Goal: Task Accomplishment & Management: Manage account settings

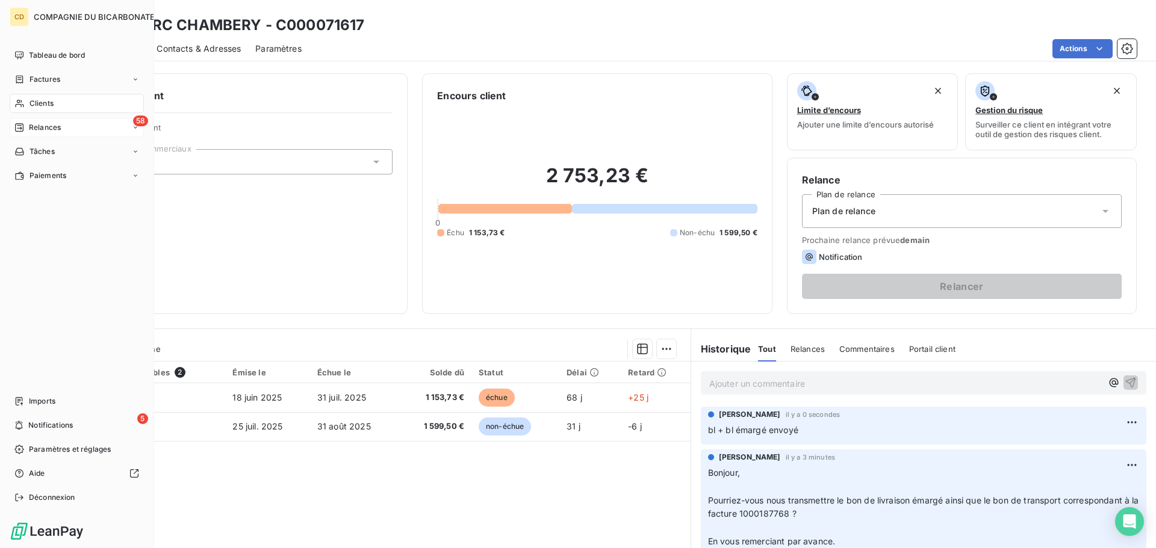
click at [39, 128] on span "Relances" at bounding box center [45, 127] width 32 height 11
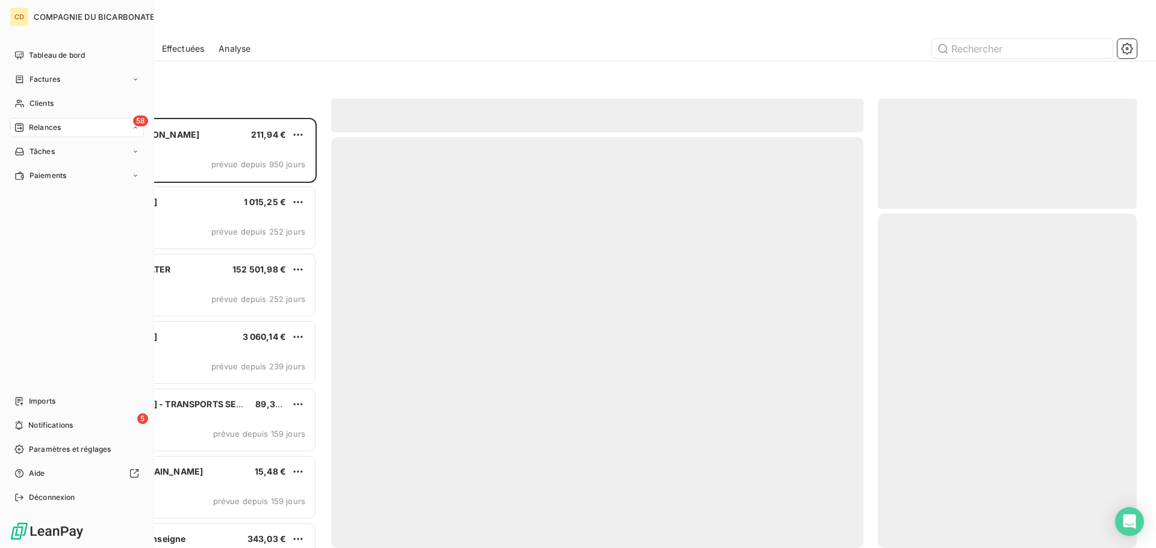
scroll to position [421, 250]
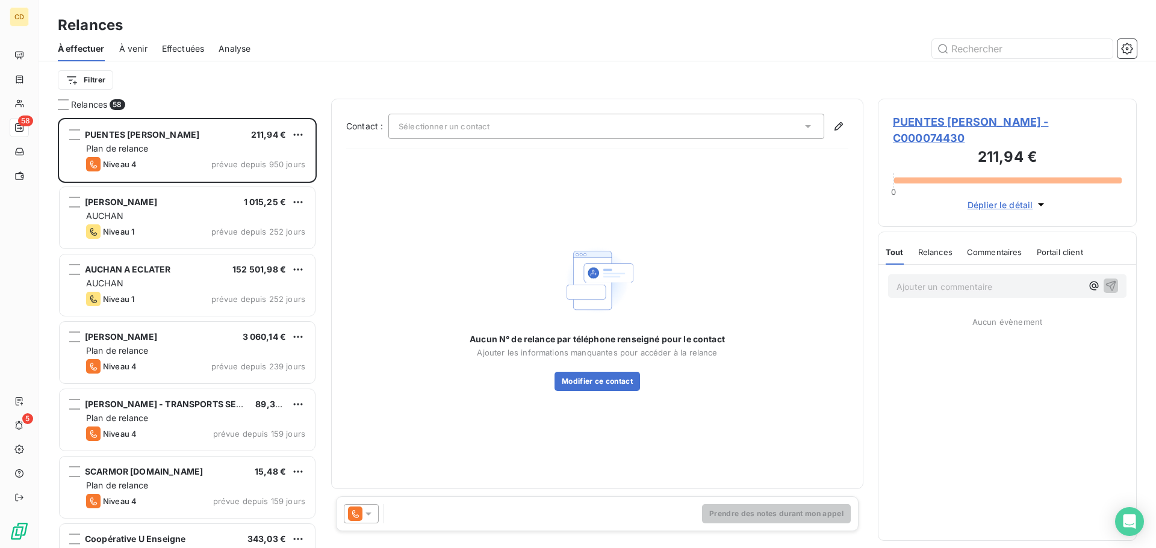
click at [181, 47] on span "Effectuées" at bounding box center [183, 49] width 43 height 12
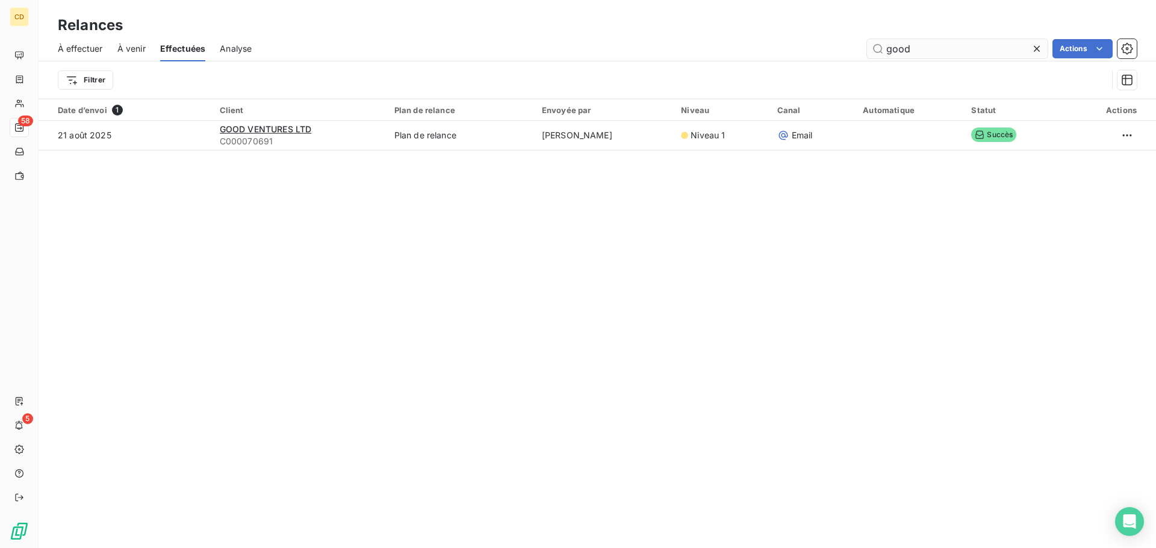
drag, startPoint x: 943, startPoint y: 50, endPoint x: 875, endPoint y: 53, distance: 67.5
click at [875, 53] on input "good" at bounding box center [957, 48] width 181 height 19
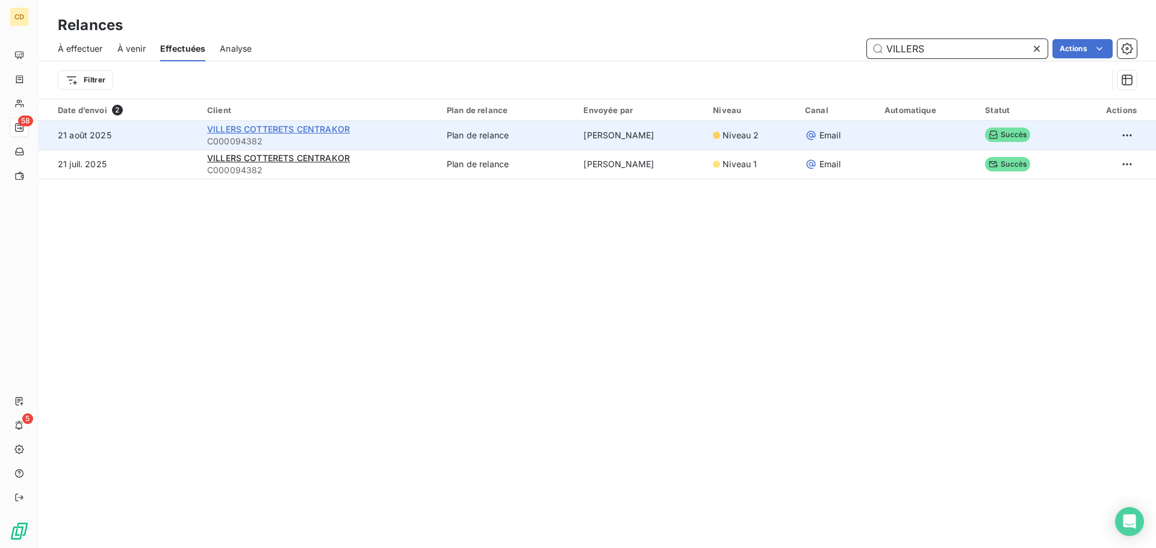
type input "VILLERS"
click at [273, 130] on span "VILLERS COTTERETS CENTRAKOR" at bounding box center [278, 129] width 143 height 10
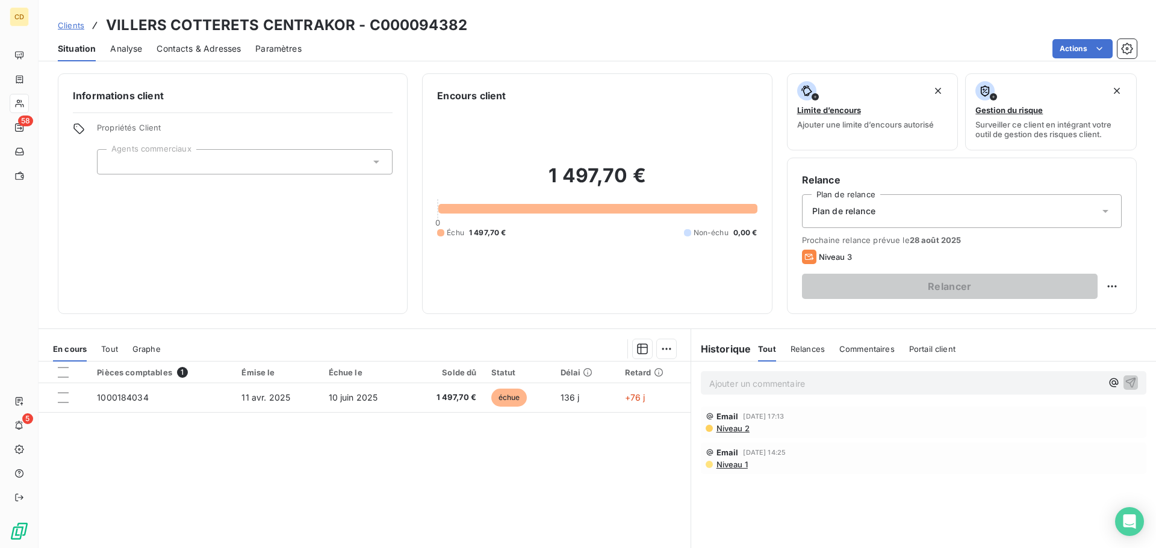
click at [752, 386] on p "Ajouter un commentaire ﻿" at bounding box center [905, 383] width 392 height 15
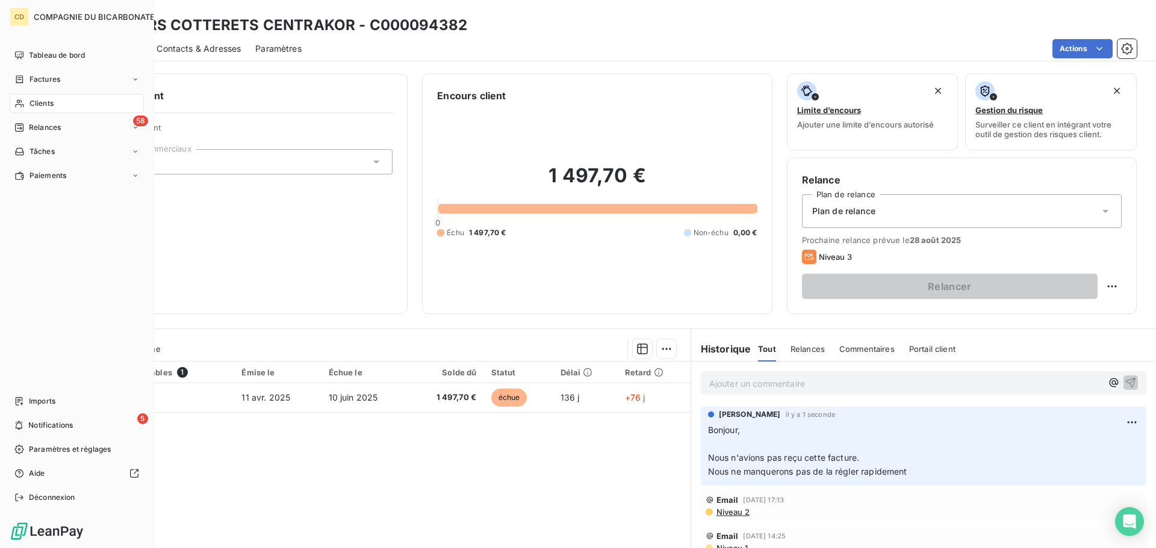
click at [50, 110] on div "Clients" at bounding box center [77, 103] width 134 height 19
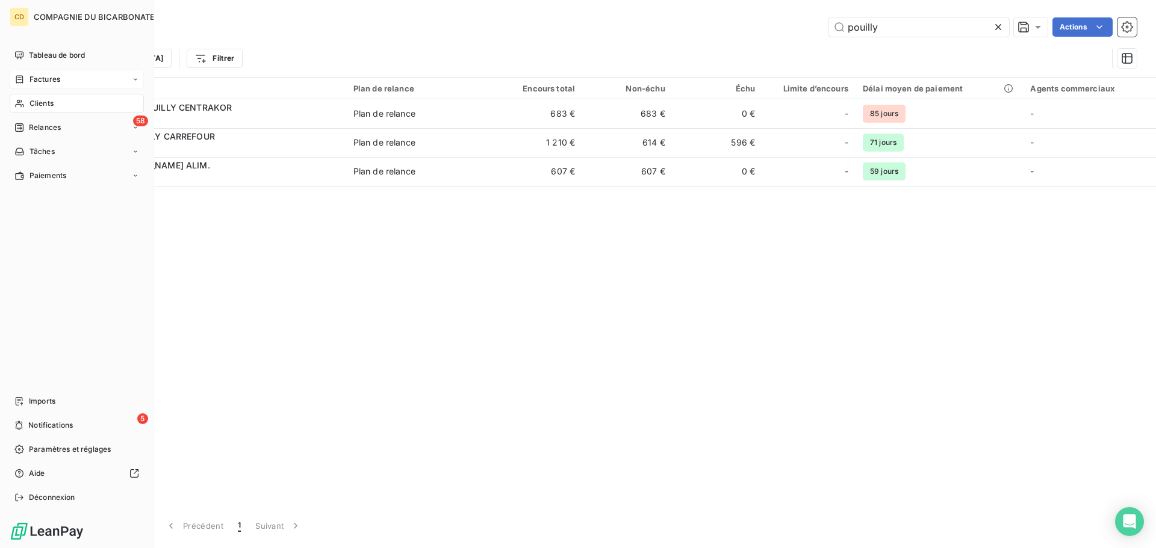
click at [55, 79] on span "Factures" at bounding box center [44, 79] width 31 height 11
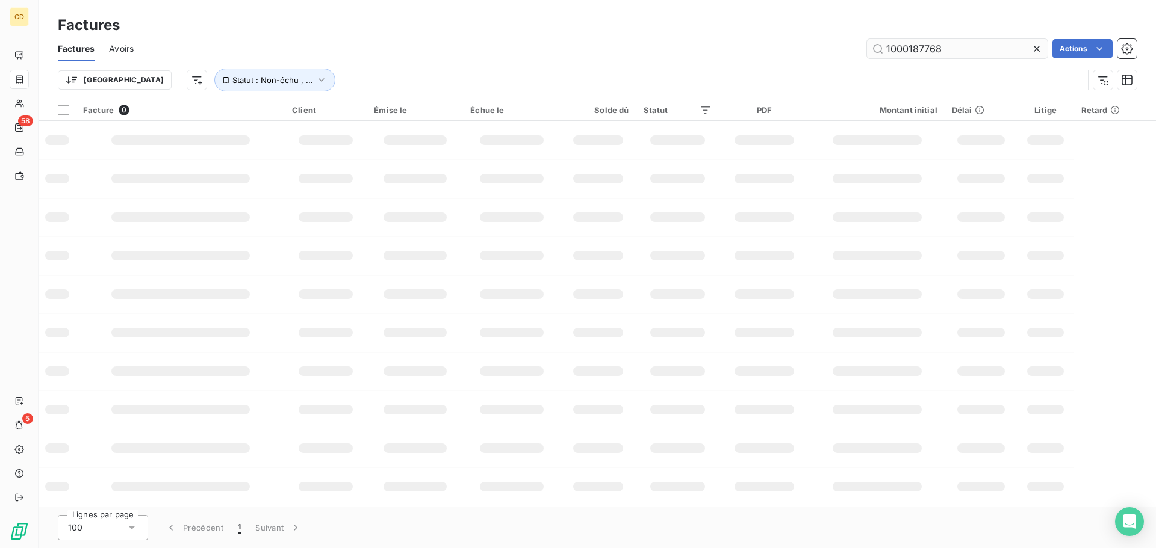
drag, startPoint x: 951, startPoint y: 50, endPoint x: 911, endPoint y: 53, distance: 39.8
click at [911, 53] on input "1000187768" at bounding box center [957, 48] width 181 height 19
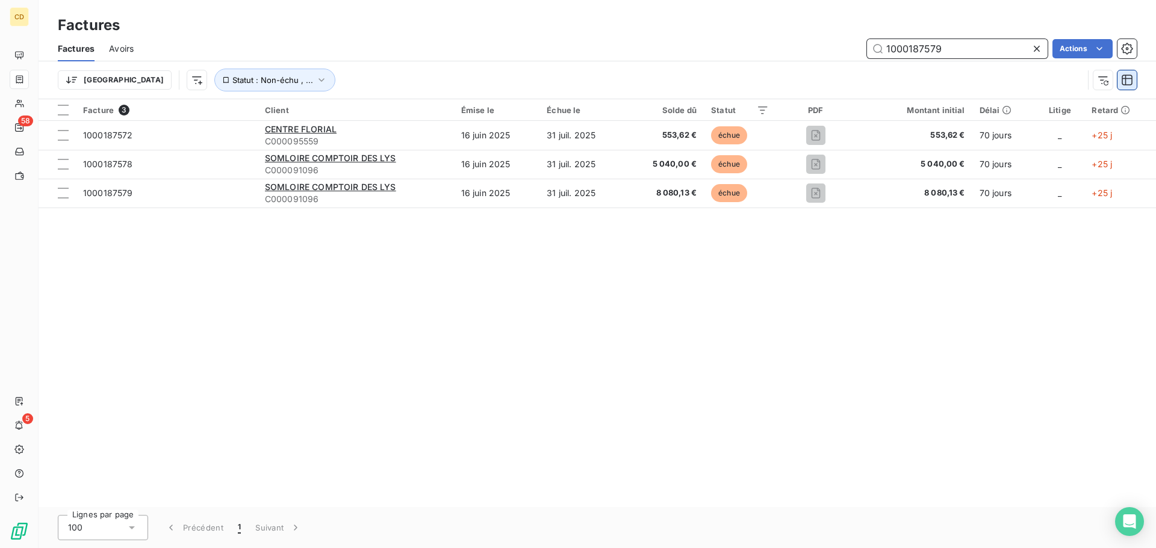
type input "1000187579"
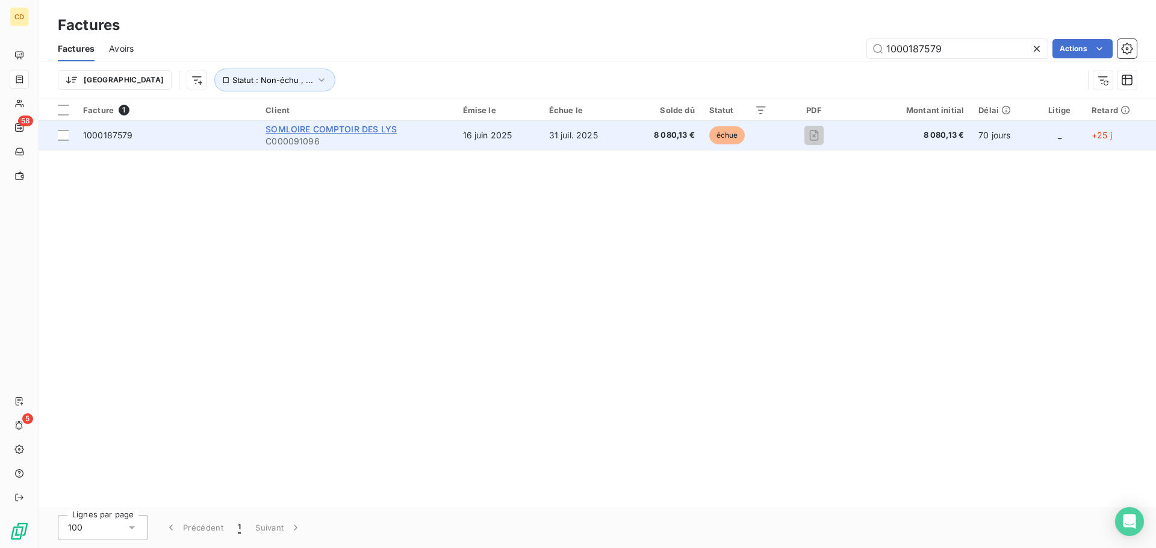
click at [310, 129] on span "SOMLOIRE COMPTOIR DES LYS" at bounding box center [330, 129] width 131 height 10
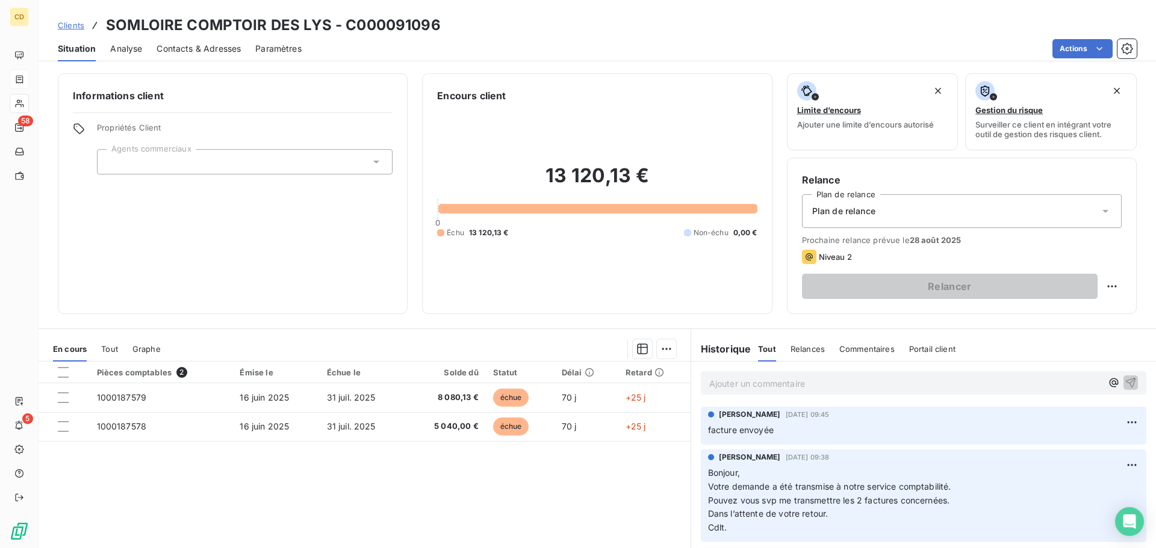
click at [726, 385] on p "Ajouter un commentaire ﻿" at bounding box center [905, 383] width 392 height 15
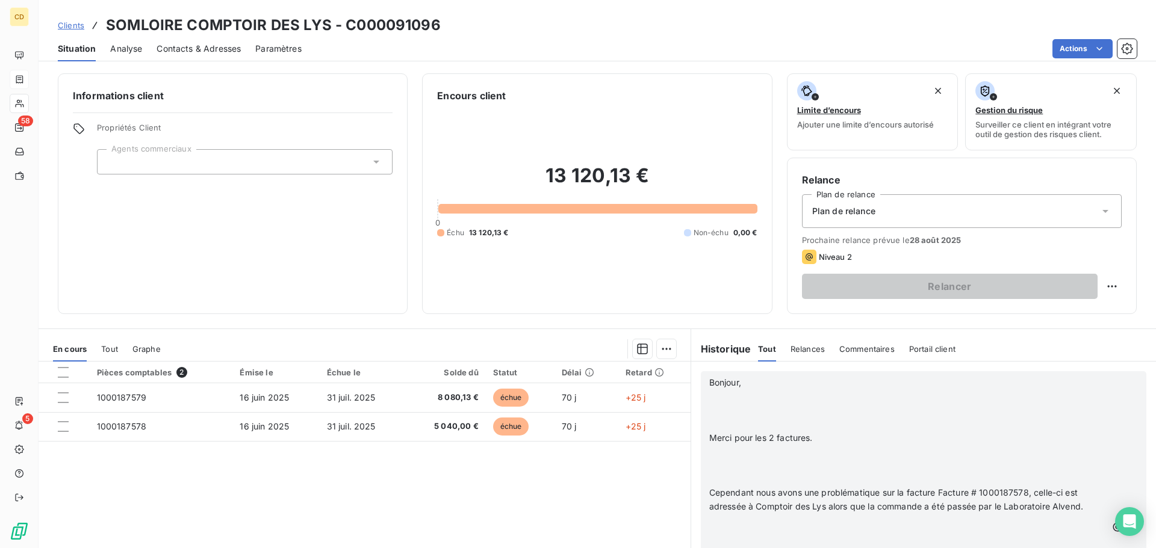
click at [793, 422] on p "﻿" at bounding box center [907, 425] width 397 height 14
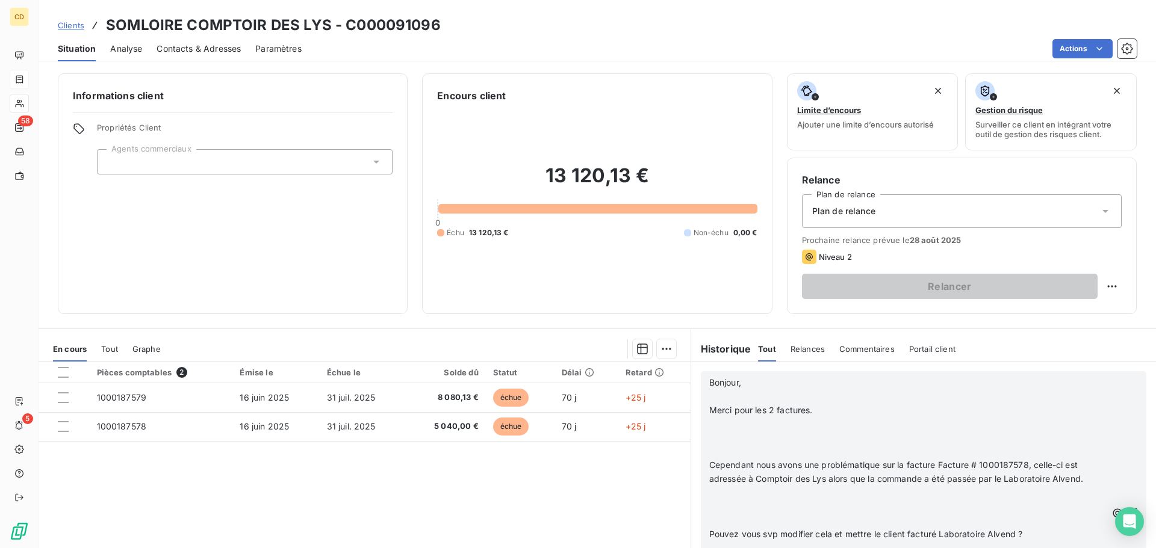
click at [751, 449] on p "﻿" at bounding box center [907, 452] width 397 height 14
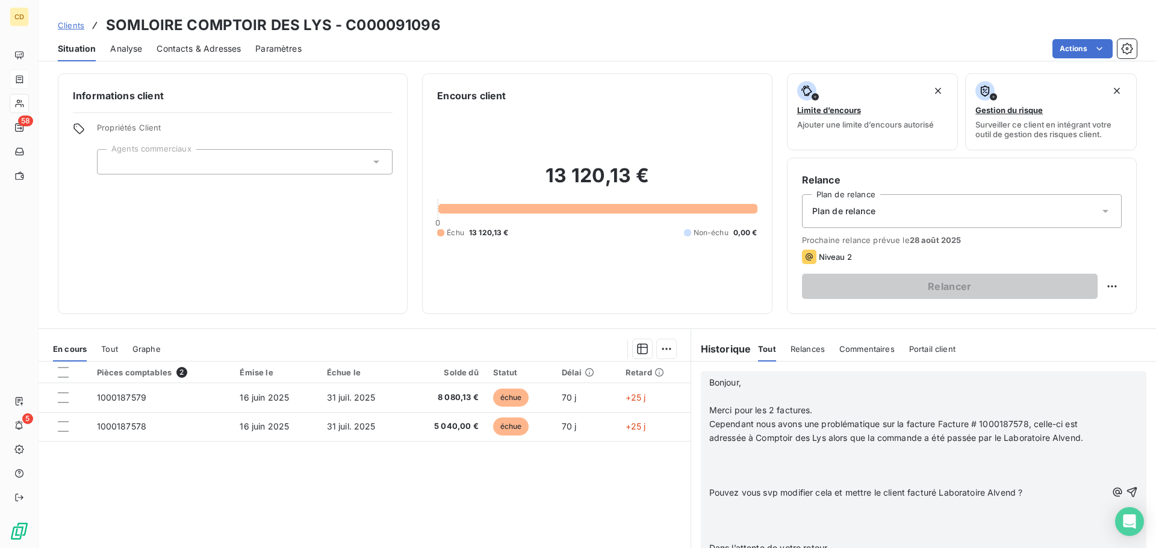
click at [752, 465] on p at bounding box center [907, 466] width 397 height 14
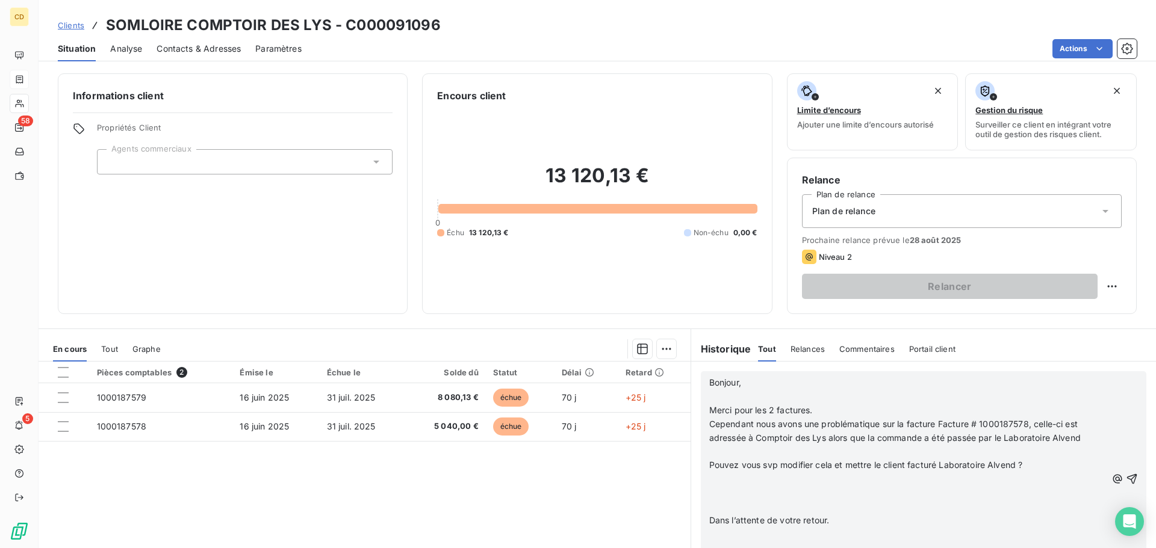
click at [760, 452] on p "﻿" at bounding box center [907, 452] width 397 height 14
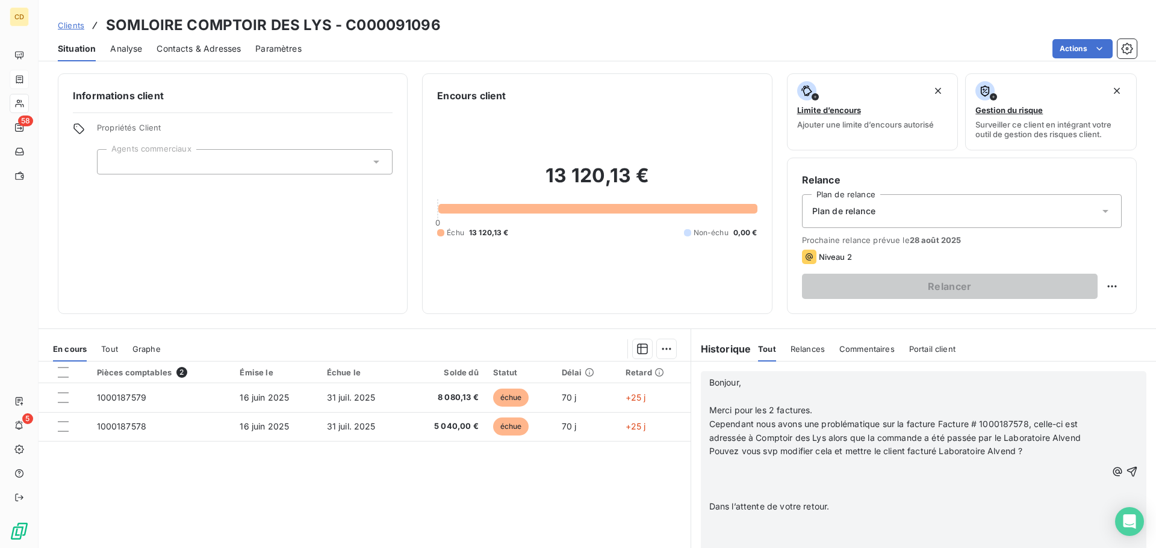
click at [763, 480] on p at bounding box center [907, 479] width 397 height 14
click at [764, 508] on p at bounding box center [907, 507] width 397 height 14
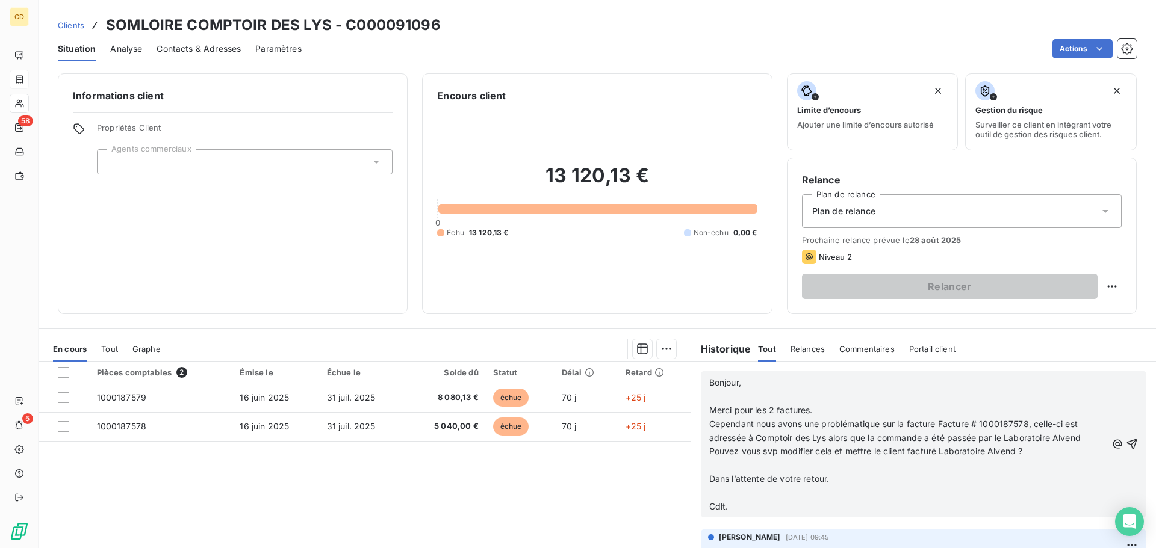
click at [747, 494] on p "﻿" at bounding box center [907, 493] width 397 height 14
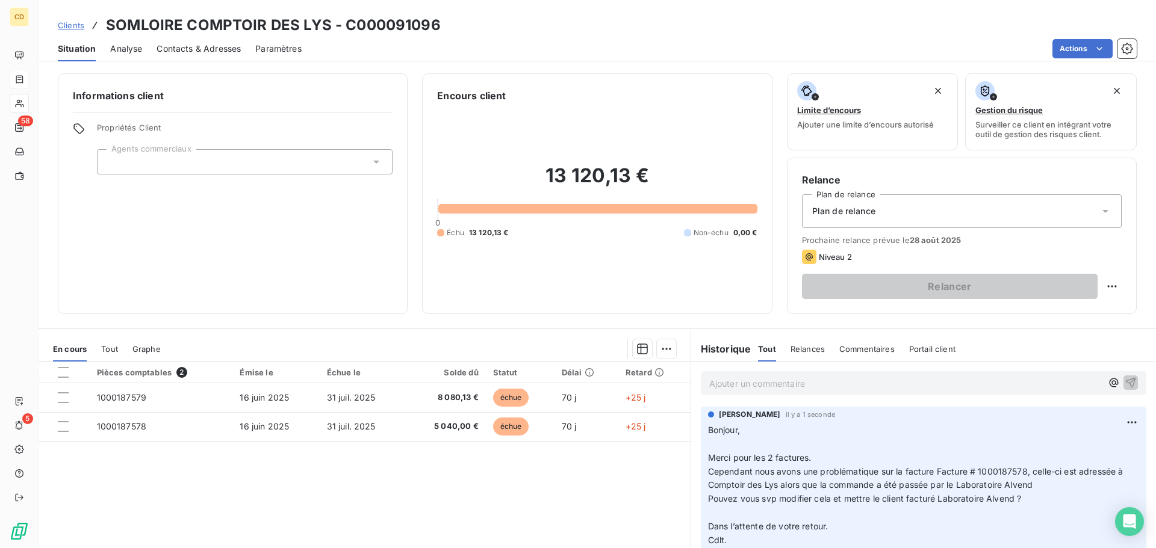
click at [798, 385] on p "Ajouter un commentaire ﻿" at bounding box center [905, 383] width 392 height 15
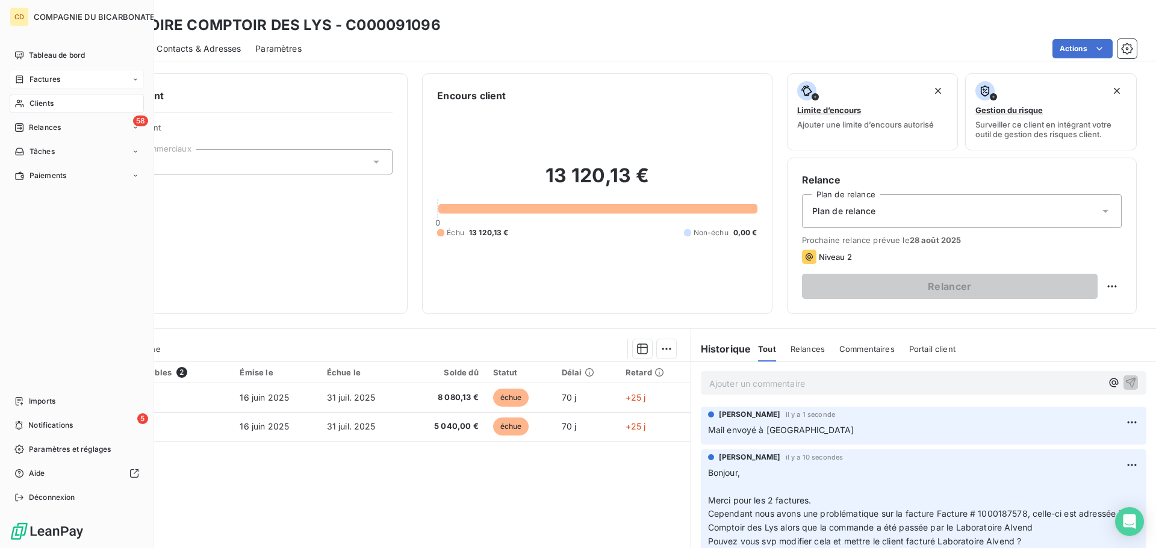
click at [63, 104] on div "Clients" at bounding box center [77, 103] width 134 height 19
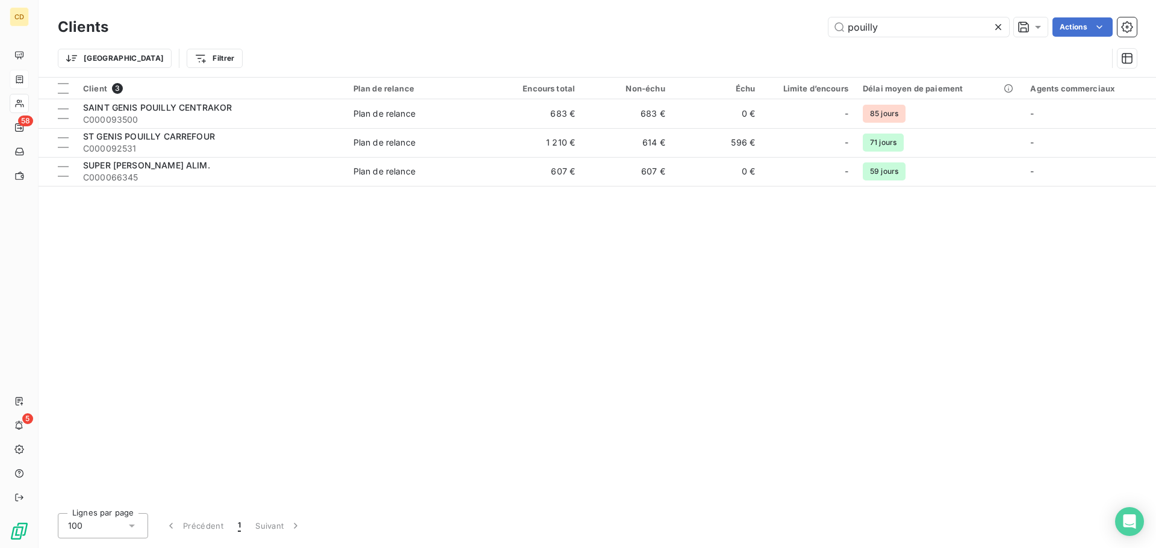
drag, startPoint x: 887, startPoint y: 24, endPoint x: 805, endPoint y: 31, distance: 82.8
click at [805, 31] on div "pouilly Actions" at bounding box center [630, 26] width 1014 height 19
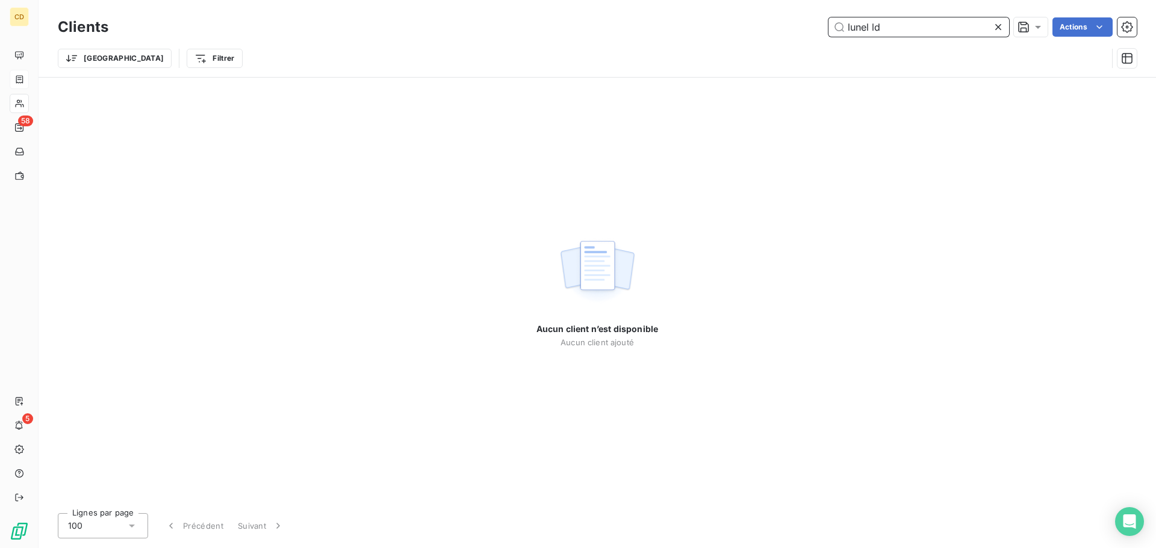
type input "lunel l"
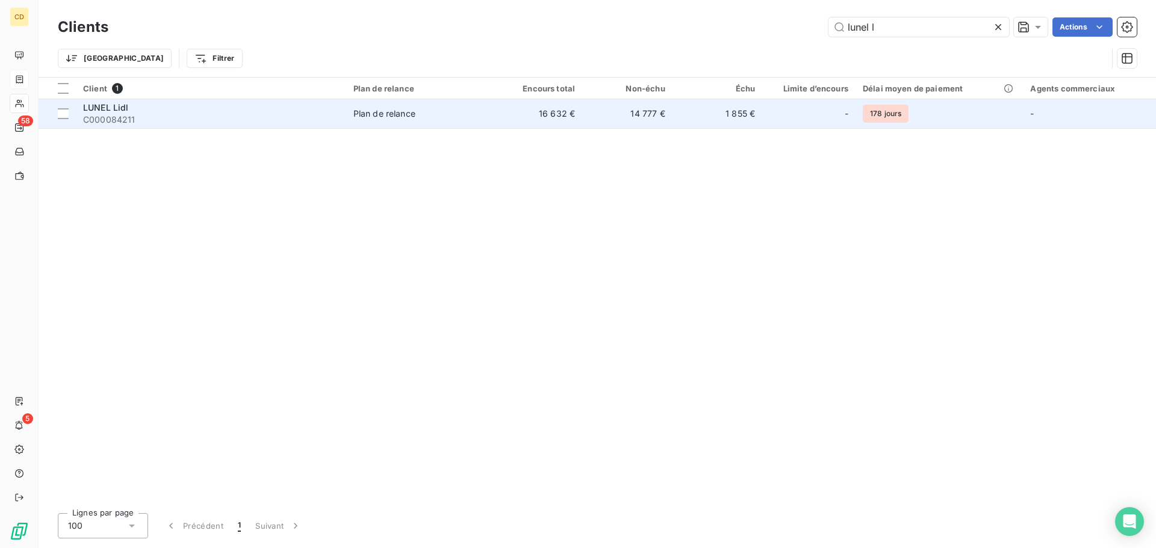
click at [108, 108] on span "LUNEL Lidl" at bounding box center [106, 107] width 46 height 10
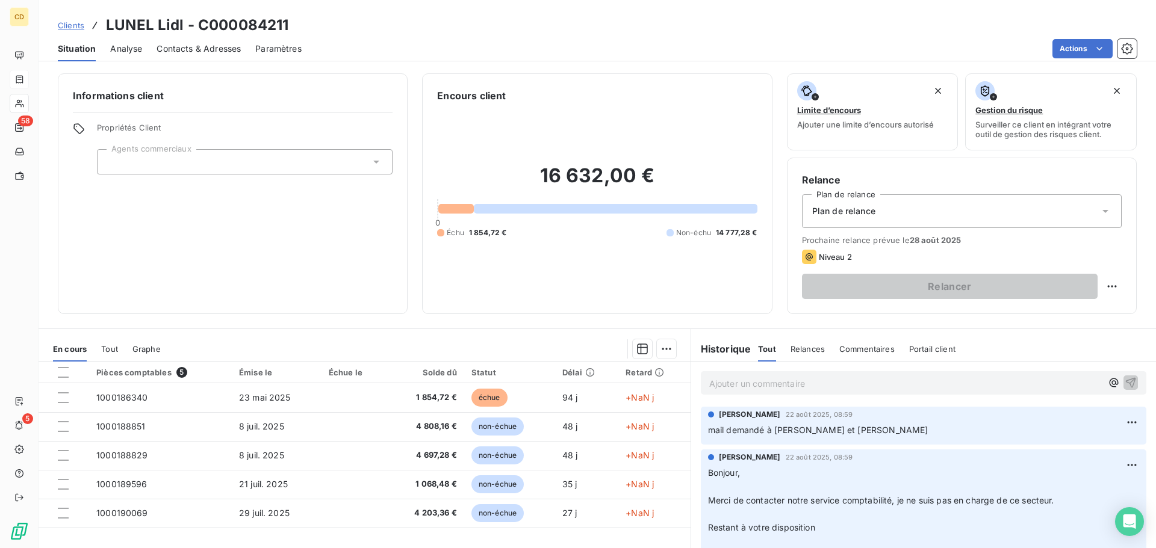
click at [233, 54] on span "Contacts & Adresses" at bounding box center [198, 49] width 84 height 12
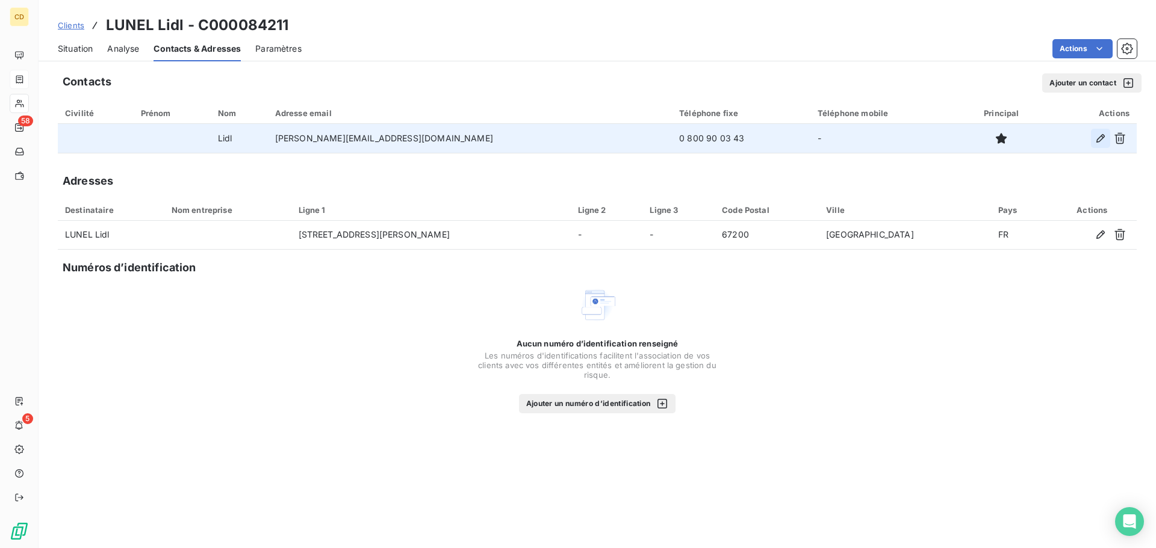
click at [1097, 140] on icon "button" at bounding box center [1100, 138] width 8 height 8
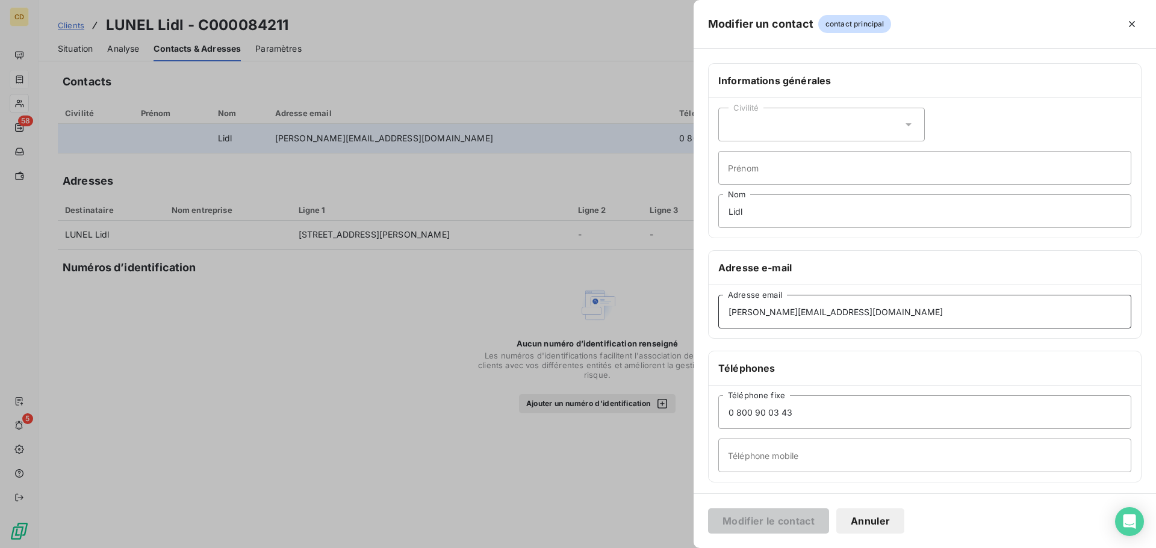
drag, startPoint x: 811, startPoint y: 314, endPoint x: 722, endPoint y: 307, distance: 89.3
click at [722, 307] on input "[PERSON_NAME][EMAIL_ADDRESS][DOMAIN_NAME]" at bounding box center [924, 312] width 413 height 34
paste input "suppliersupport"
type input "[EMAIL_ADDRESS][DOMAIN_NAME]"
click at [795, 521] on button "Modifier le contact" at bounding box center [768, 521] width 121 height 25
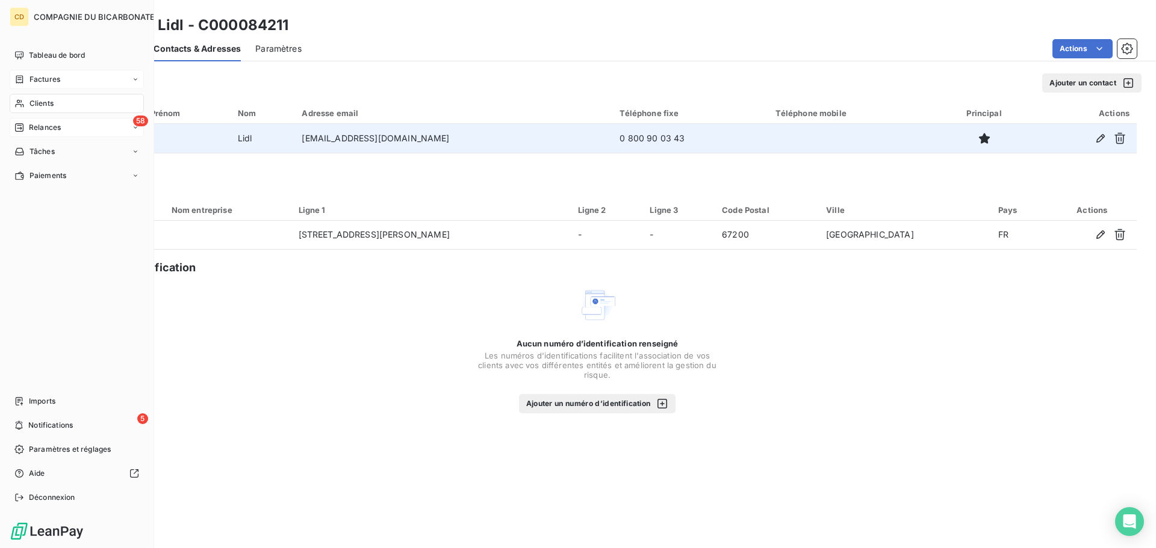
click at [53, 123] on span "Relances" at bounding box center [45, 127] width 32 height 11
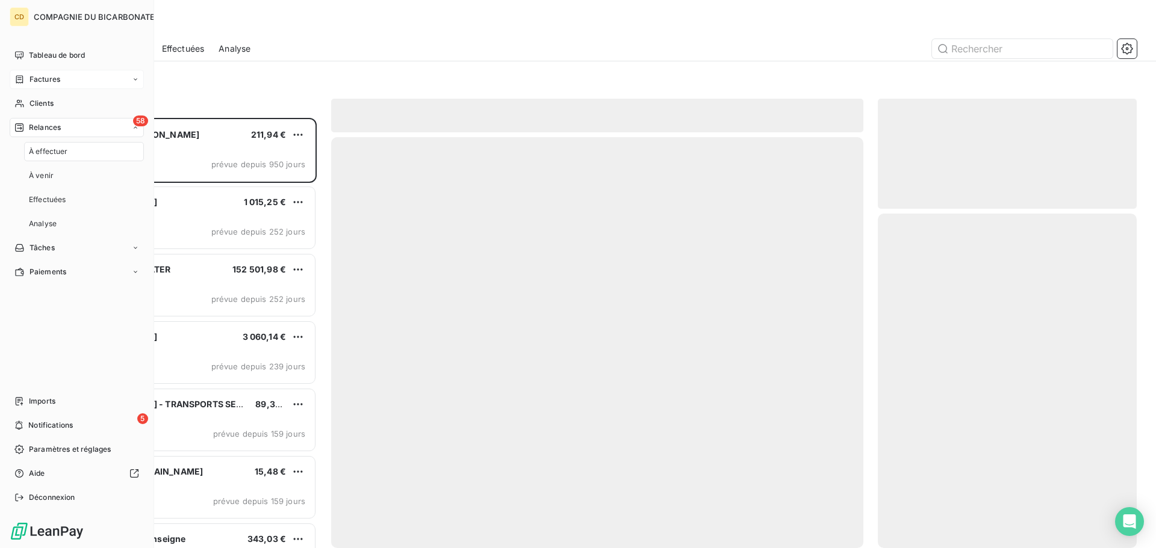
scroll to position [421, 250]
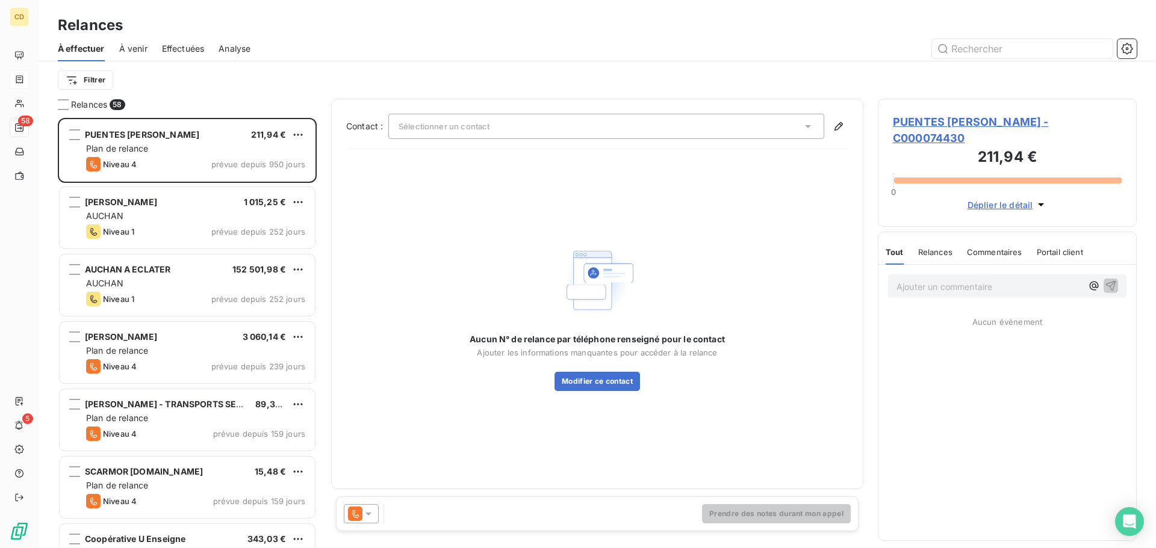
click at [184, 43] on span "Effectuées" at bounding box center [183, 49] width 43 height 12
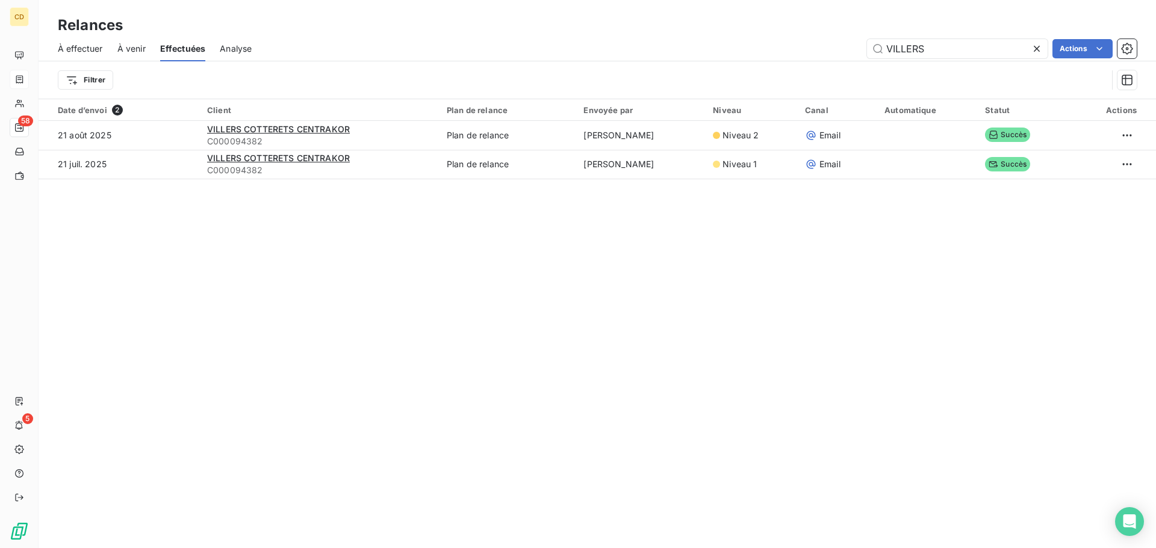
drag, startPoint x: 875, startPoint y: 58, endPoint x: 829, endPoint y: 63, distance: 45.9
click at [829, 63] on div "À effectuer À venir Effectuées Analyse VILLERS Actions Filtrer" at bounding box center [597, 67] width 1117 height 63
click at [930, 48] on input "VILLERS" at bounding box center [957, 48] width 181 height 19
drag, startPoint x: 930, startPoint y: 49, endPoint x: 881, endPoint y: 55, distance: 49.8
click at [881, 55] on input "VILLERS" at bounding box center [957, 48] width 181 height 19
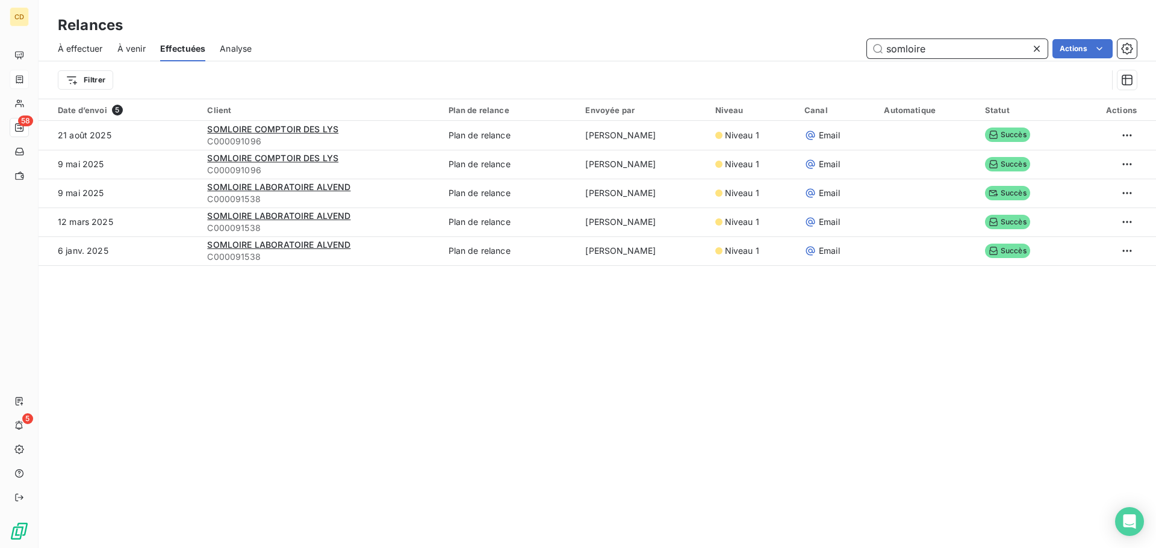
type input "somloire"
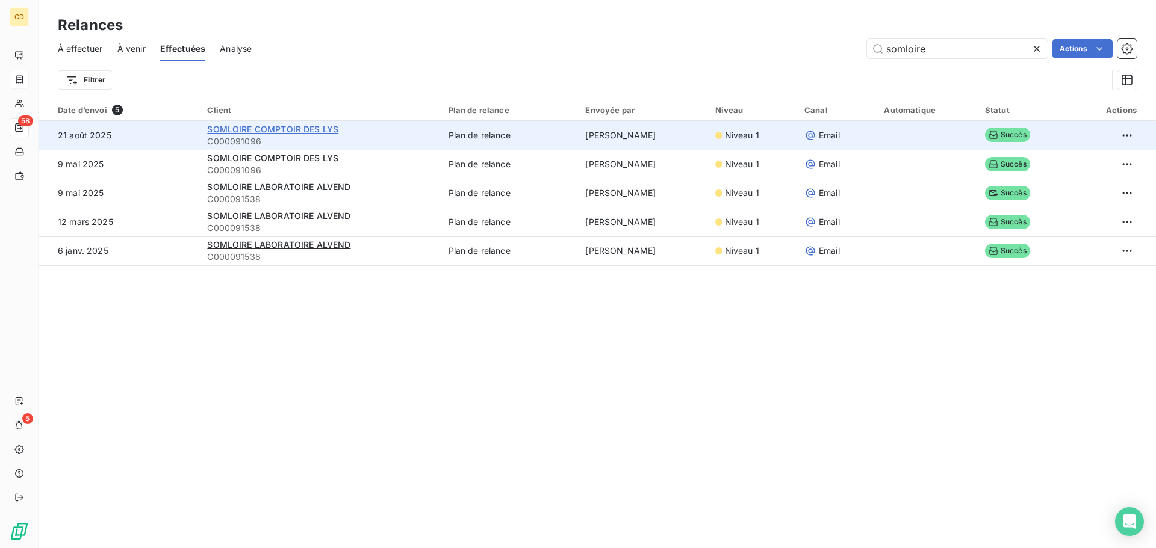
click at [325, 128] on span "SOMLOIRE COMPTOIR DES LYS" at bounding box center [272, 129] width 131 height 10
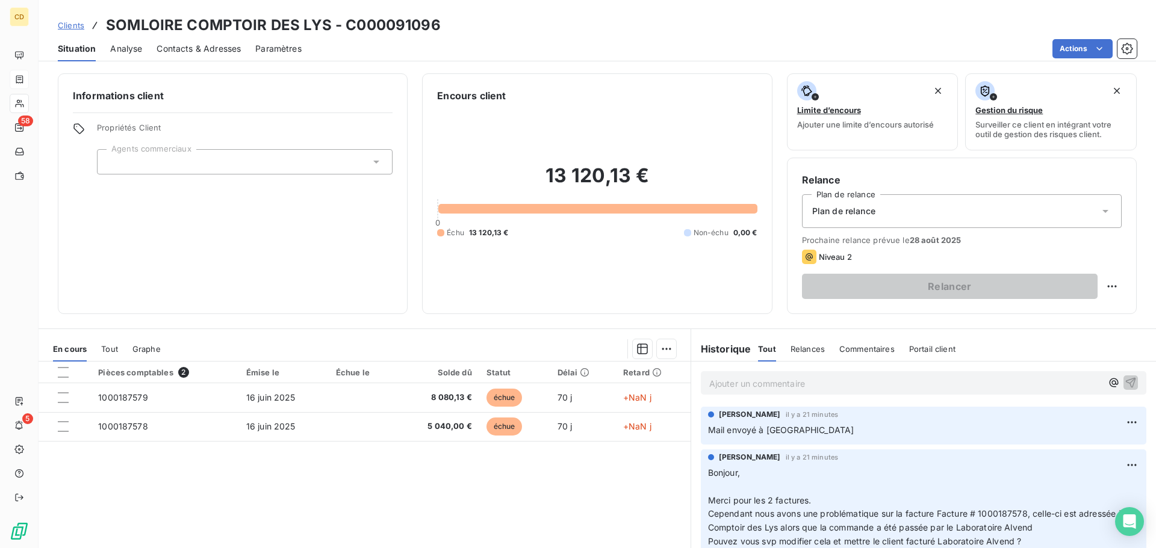
click at [758, 380] on p "Ajouter un commentaire ﻿" at bounding box center [905, 383] width 392 height 15
